Goal: Information Seeking & Learning: Learn about a topic

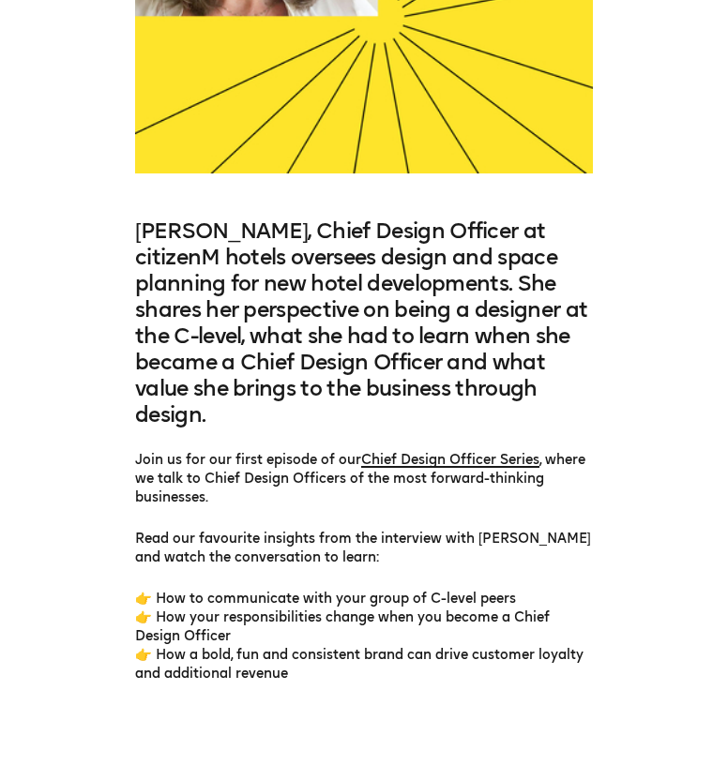
scroll to position [548, 0]
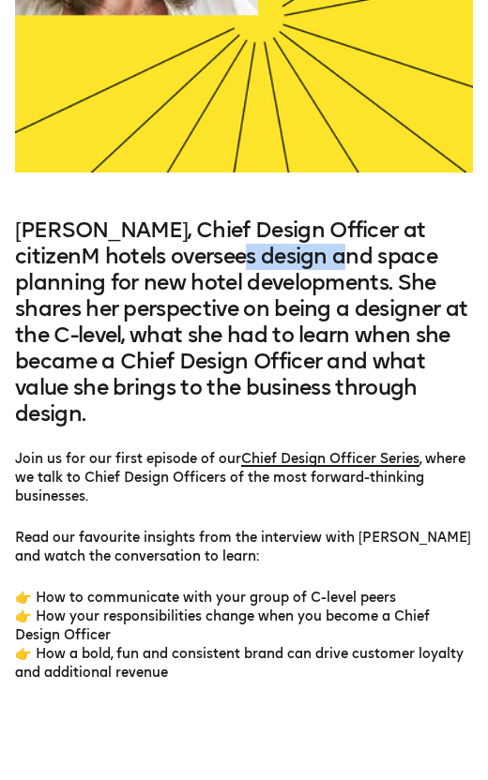
drag, startPoint x: 176, startPoint y: 257, endPoint x: 278, endPoint y: 267, distance: 102.7
click at [278, 266] on h3 "[PERSON_NAME], Chief Design Officer at citizenM hotels oversees design and spac…" at bounding box center [244, 323] width 458 height 210
click at [484, 271] on div "Claudia Abt, Chief Design Officer at citizenM hotels oversees design and space …" at bounding box center [244, 450] width 488 height 465
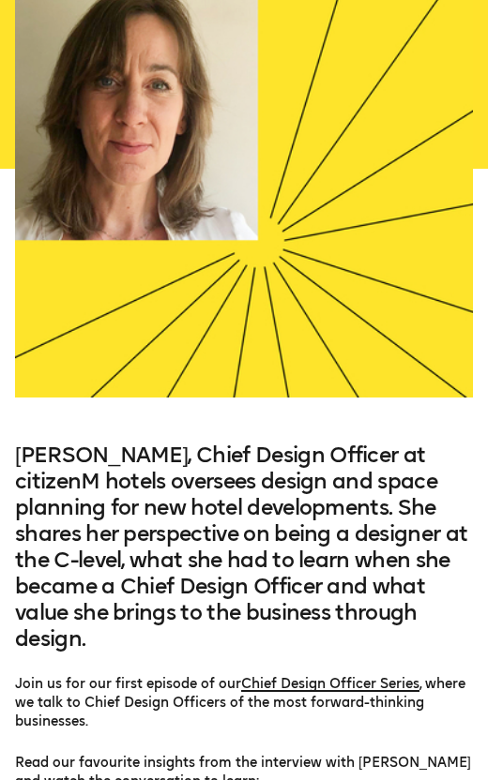
scroll to position [379, 0]
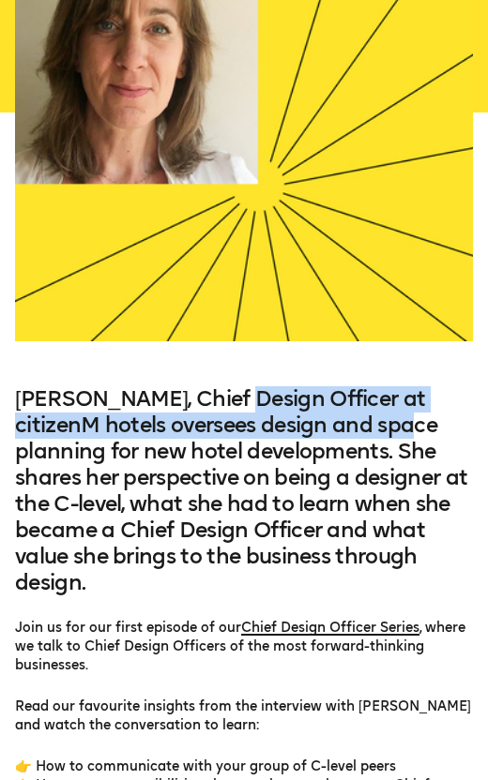
drag, startPoint x: 232, startPoint y: 399, endPoint x: 359, endPoint y: 477, distance: 149.4
click at [347, 422] on h3 "Claudia Abt, Chief Design Officer at citizenM hotels oversees design and space …" at bounding box center [244, 491] width 458 height 210
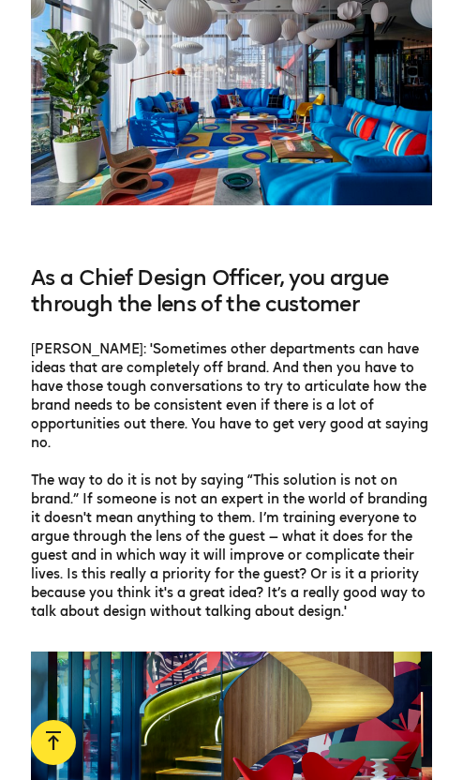
scroll to position [2032, 0]
